Goal: Transaction & Acquisition: Purchase product/service

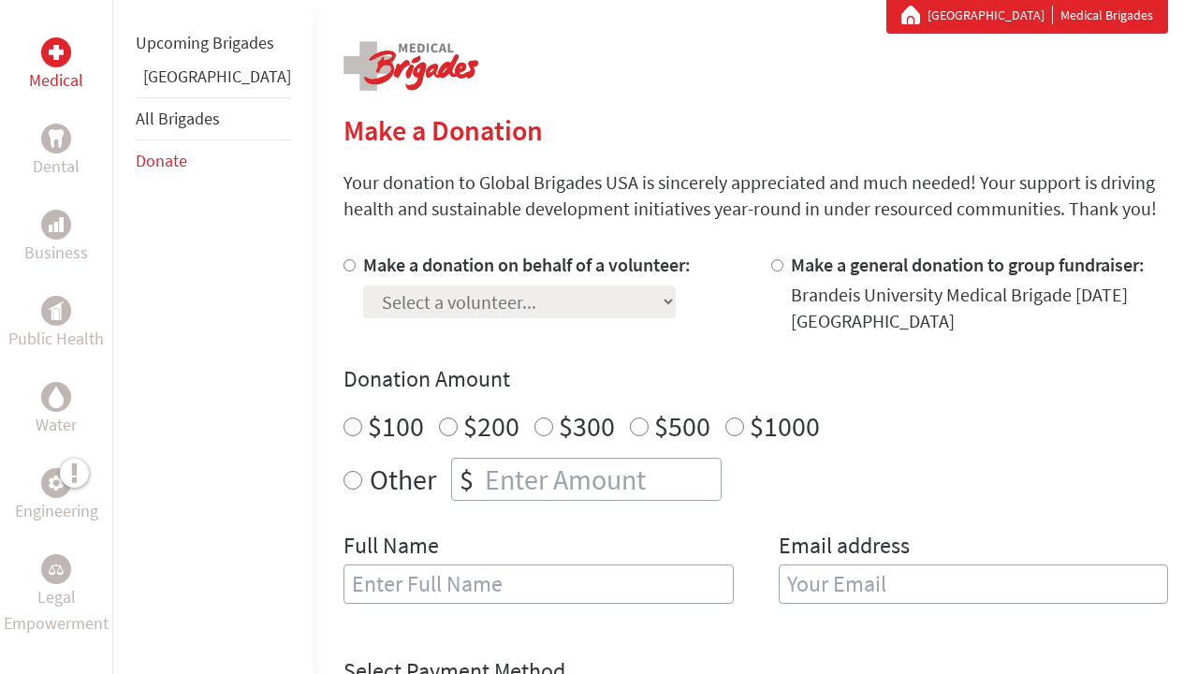
scroll to position [397, 0]
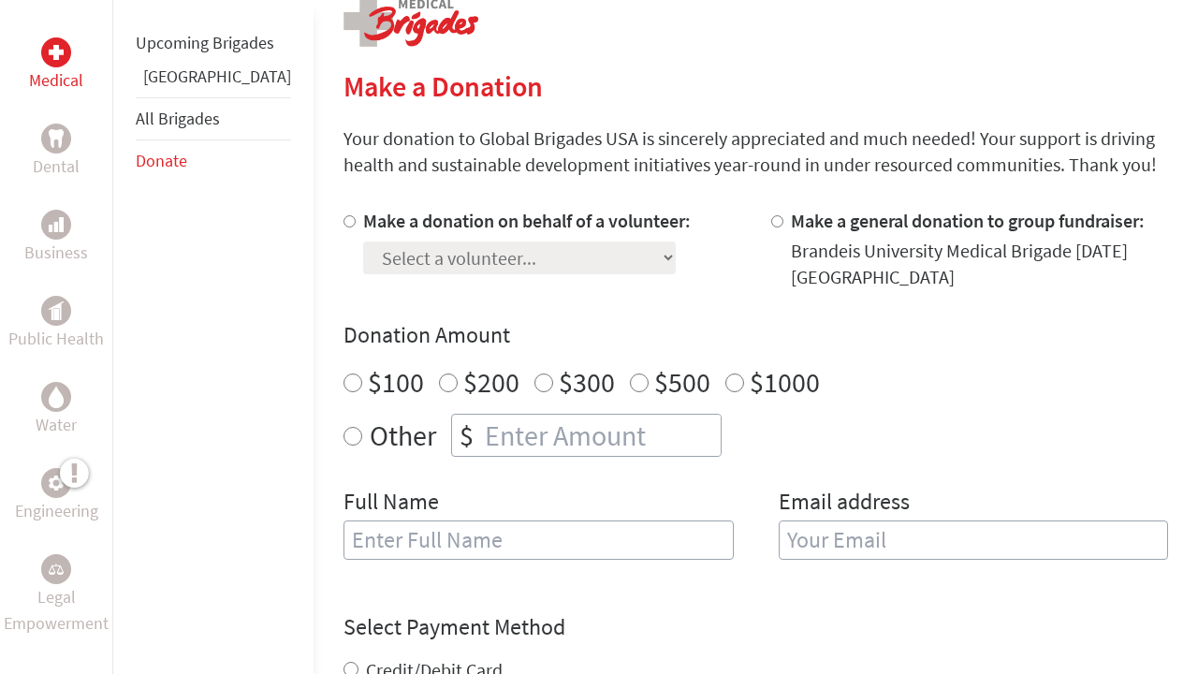
click at [343, 227] on input "Make a donation on behalf of a volunteer:" at bounding box center [349, 221] width 12 height 12
radio input "true"
select select "A299C965-9CA7-11F0-9E6E-42010A400005"
click at [630, 390] on div "$500" at bounding box center [670, 382] width 80 height 34
click at [630, 390] on input "$500" at bounding box center [639, 382] width 19 height 19
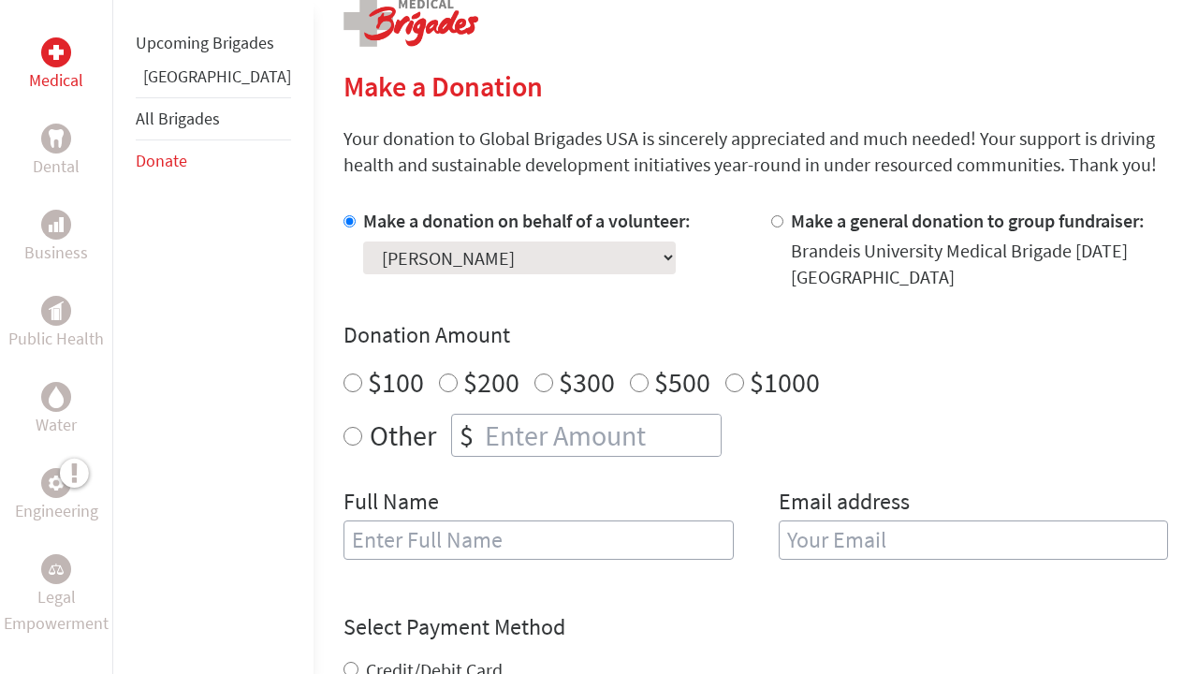
radio input "true"
click at [526, 440] on input "number" at bounding box center [601, 435] width 240 height 41
click at [630, 381] on input "$500" at bounding box center [639, 382] width 19 height 19
radio input "true"
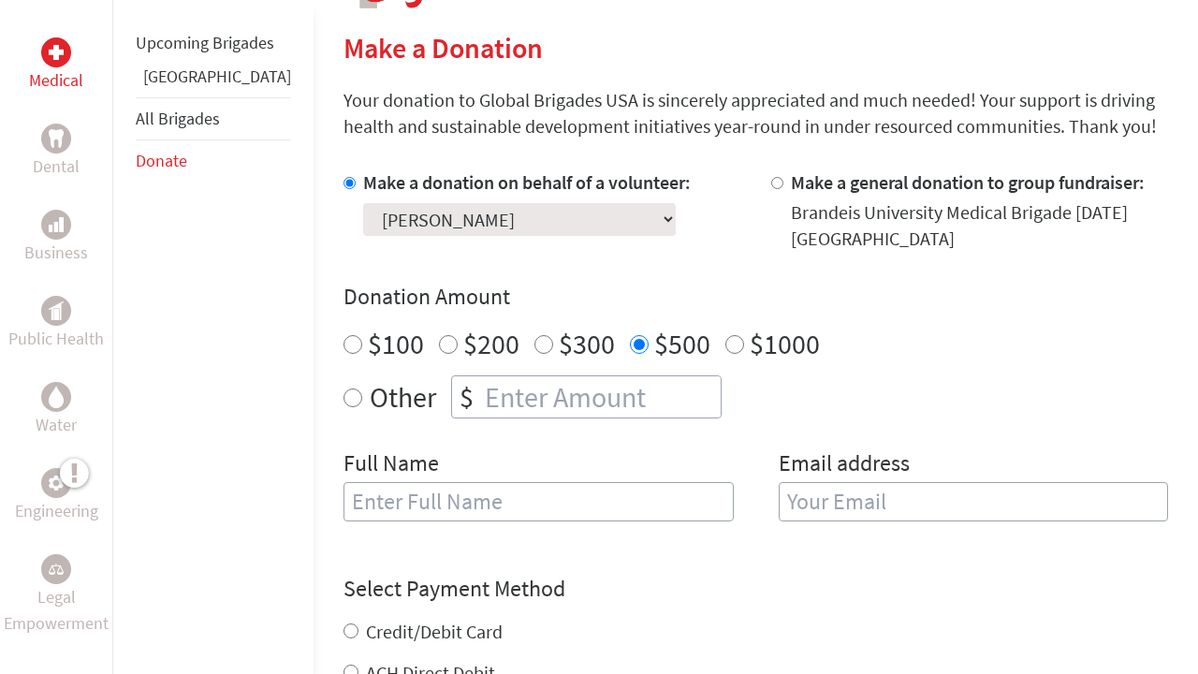
scroll to position [435, 0]
click at [374, 505] on input "[PERSON_NAME]" at bounding box center [538, 501] width 390 height 39
type input "[PERSON_NAME]"
type input "lucilemery"
type input "[EMAIL_ADDRESS][DOMAIN_NAME]"
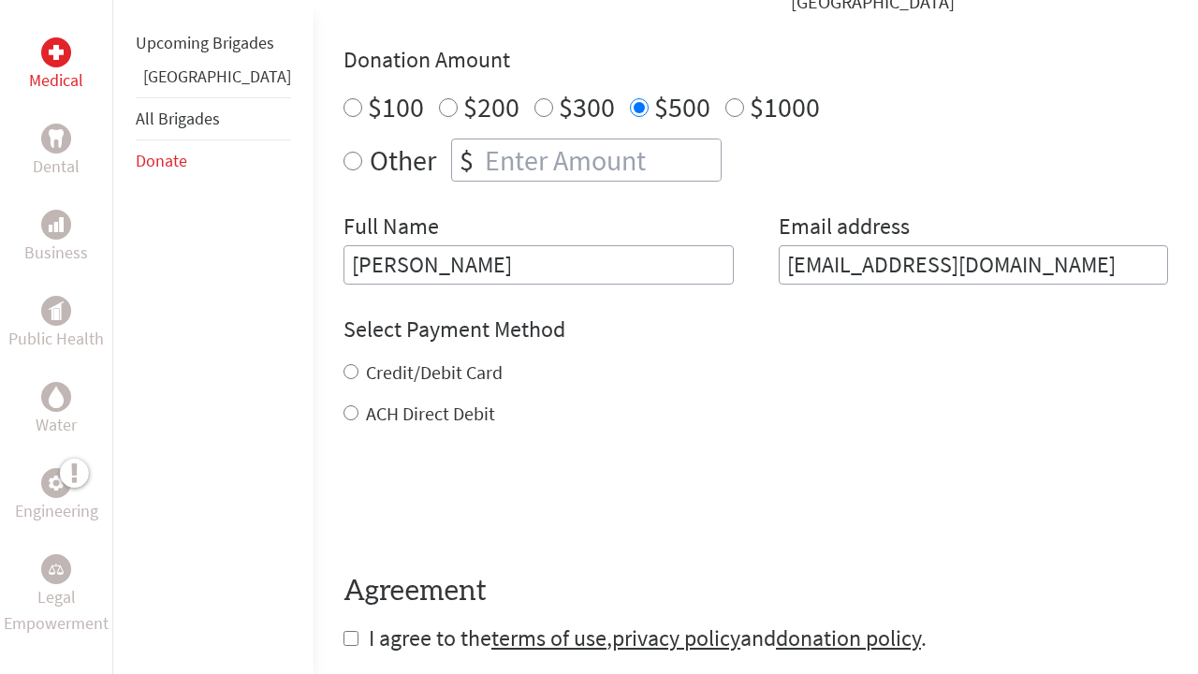
scroll to position [680, 0]
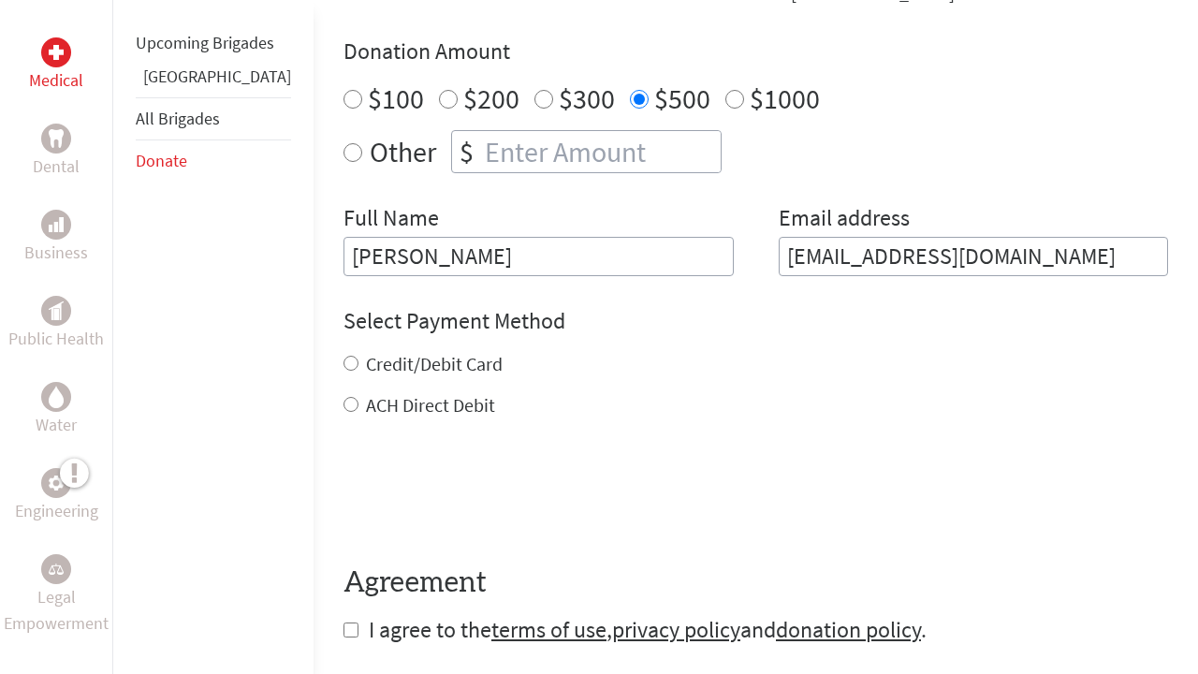
click at [343, 358] on div "Credit/Debit Card" at bounding box center [755, 364] width 825 height 26
click at [343, 367] on input "Credit/Debit Card" at bounding box center [350, 363] width 15 height 15
radio input "true"
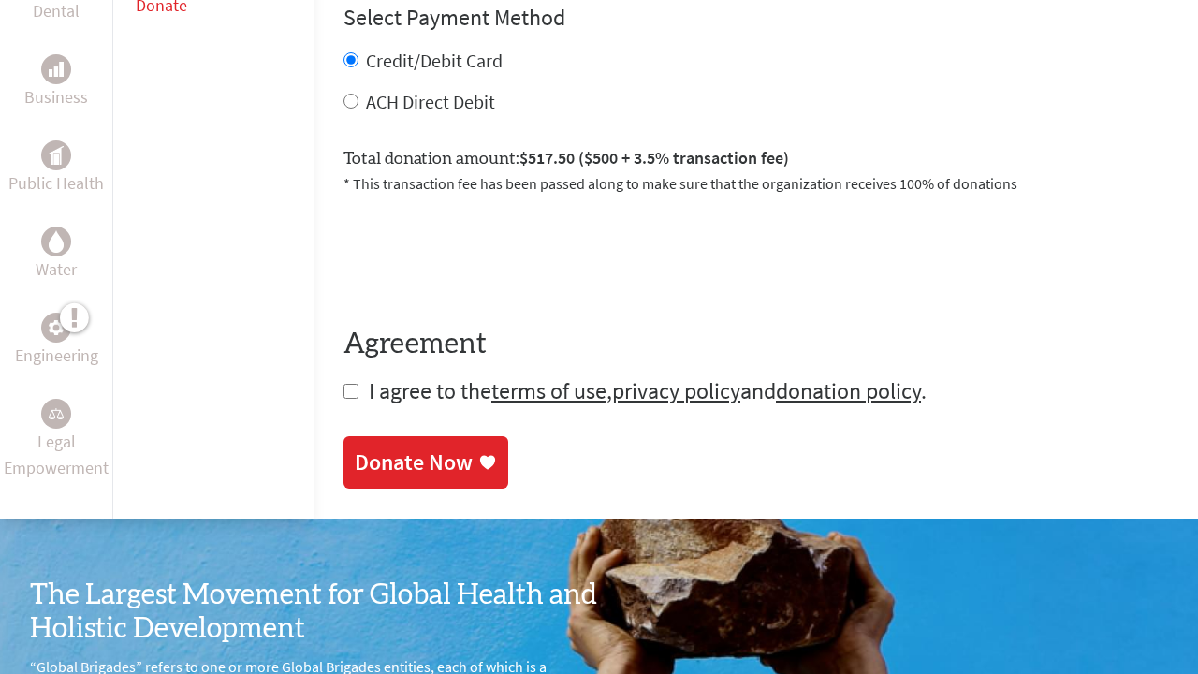
scroll to position [997, 0]
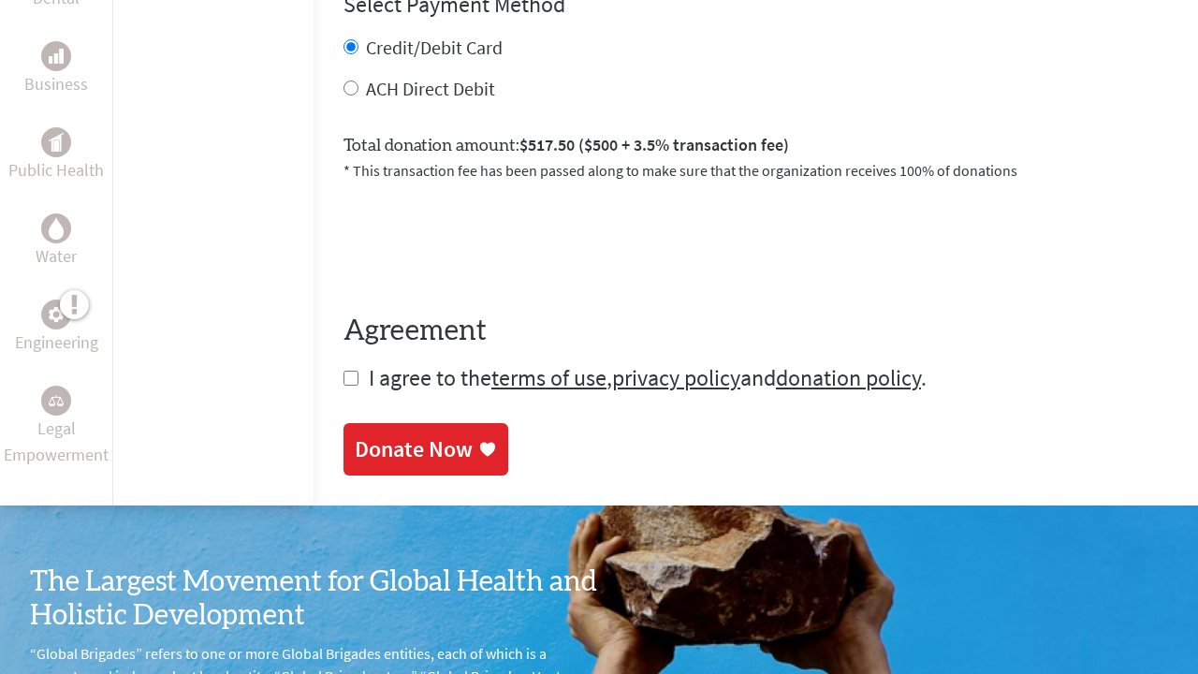
click at [343, 386] on input "checkbox" at bounding box center [350, 378] width 15 height 15
checkbox input "true"
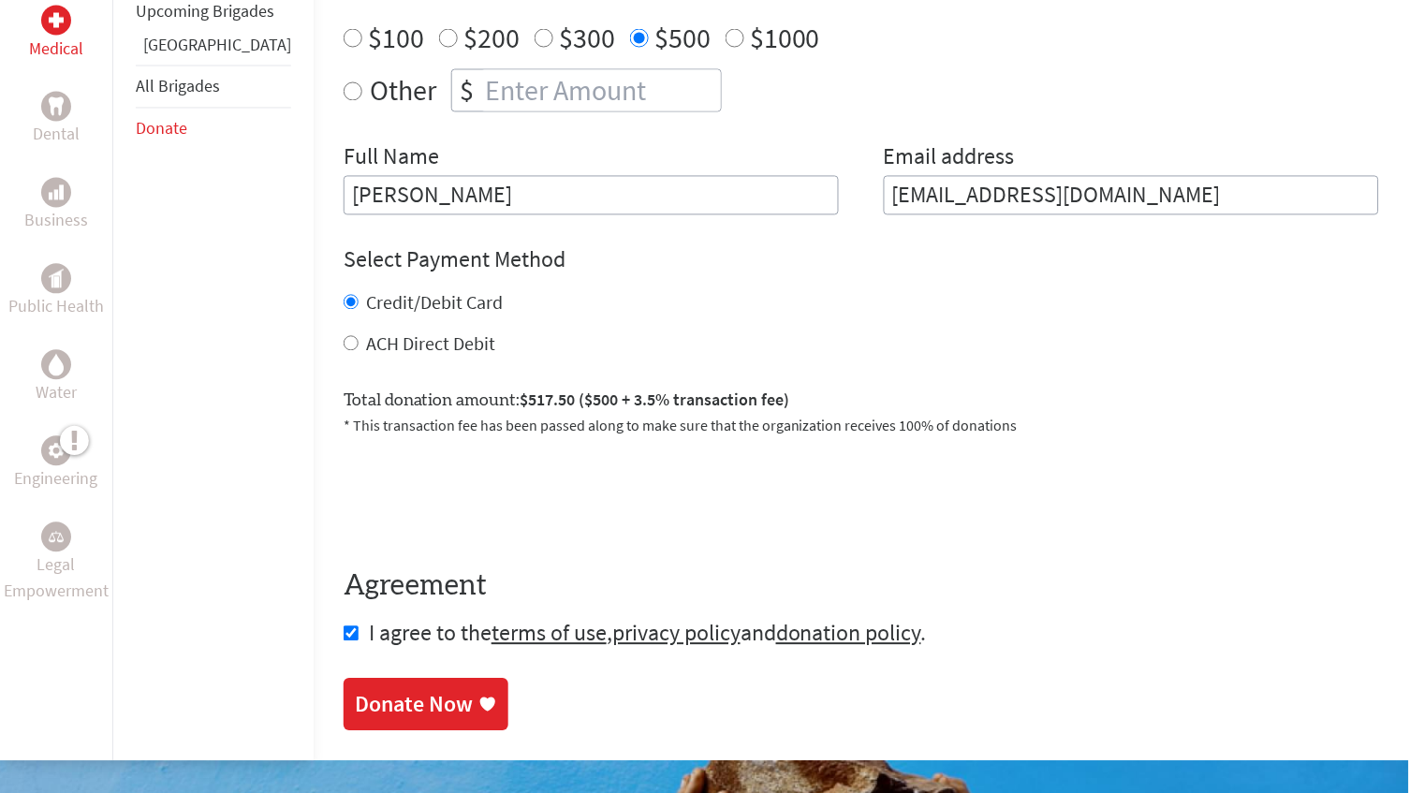
scroll to position [744, 0]
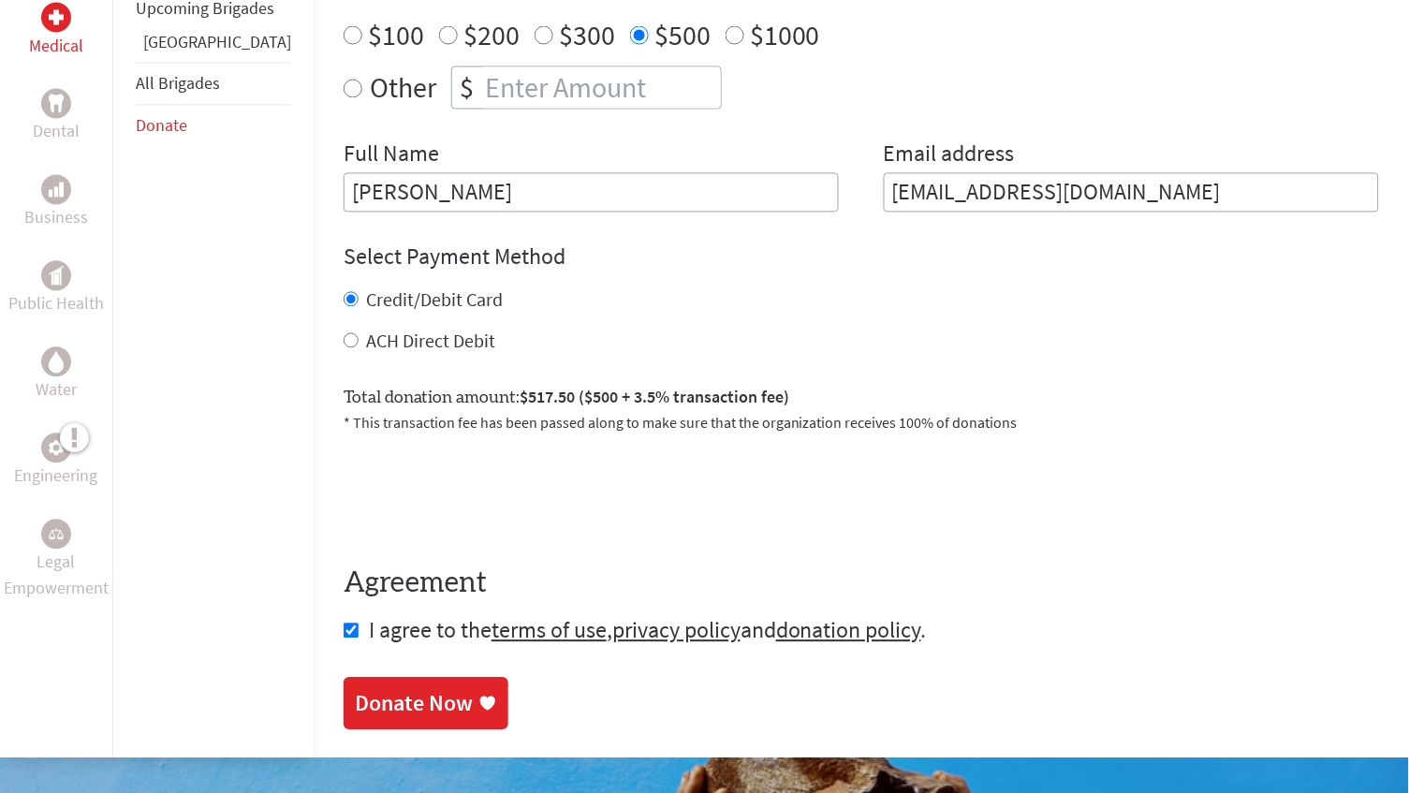
click at [408, 673] on div "Donate Now" at bounding box center [414, 704] width 118 height 30
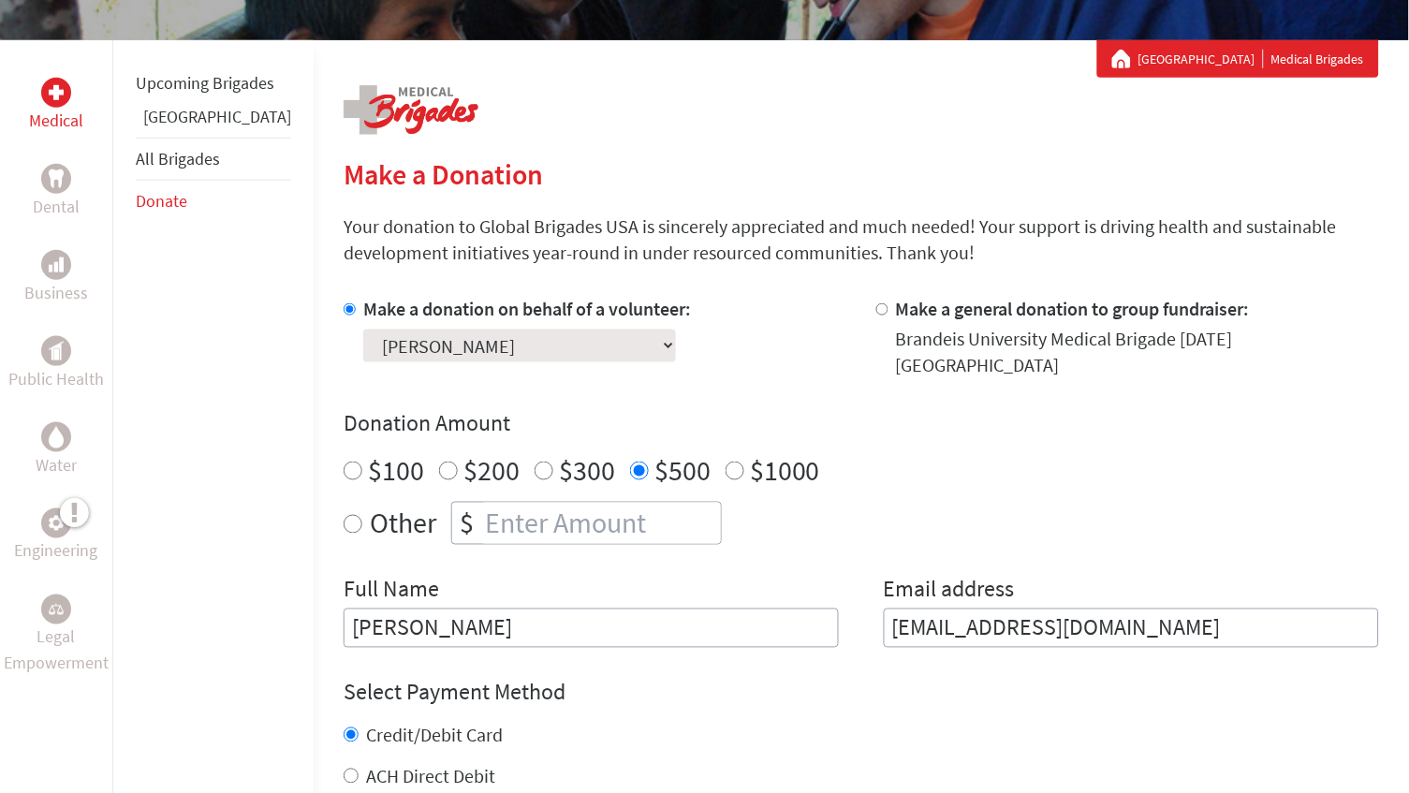
scroll to position [426, 0]
